Goal: Find specific page/section: Find specific page/section

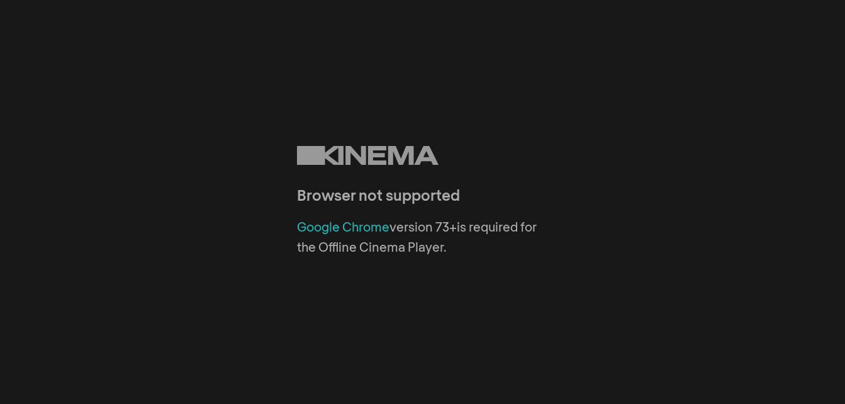
click at [344, 236] on div "Google Chrome version 73+ is required for the Offline Cinema Player." at bounding box center [423, 238] width 252 height 40
click at [342, 227] on link "Google Chrome" at bounding box center [343, 228] width 93 height 13
